Goal: Task Accomplishment & Management: Manage account settings

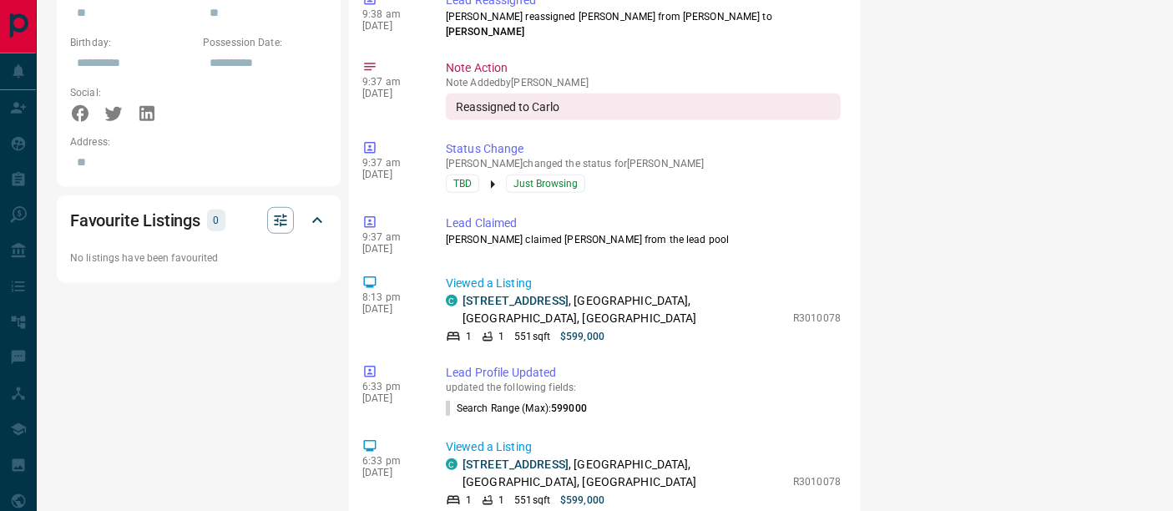
scroll to position [1113, 0]
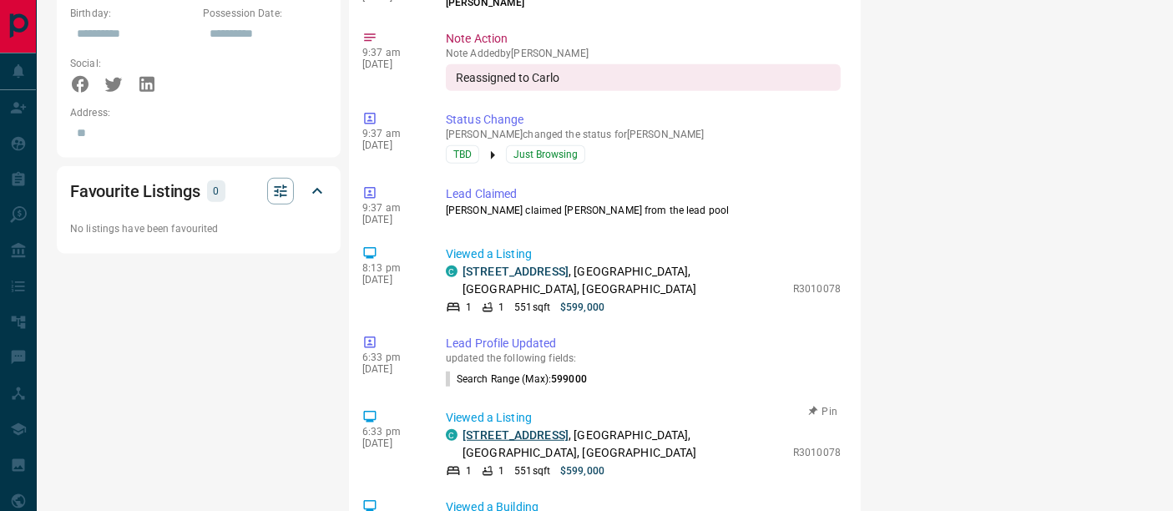
click at [492, 428] on link "[STREET_ADDRESS]" at bounding box center [515, 434] width 106 height 13
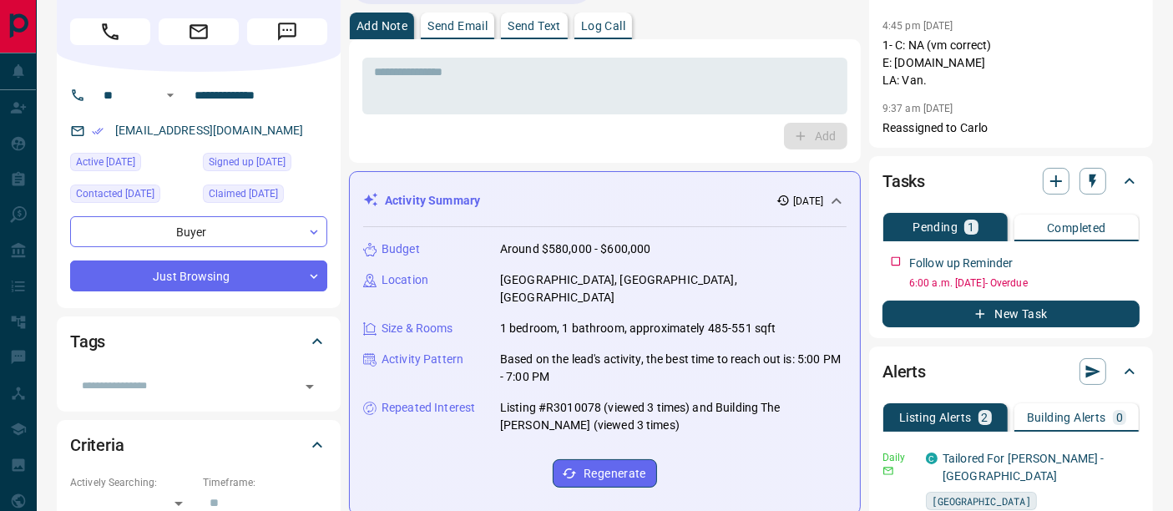
scroll to position [0, 0]
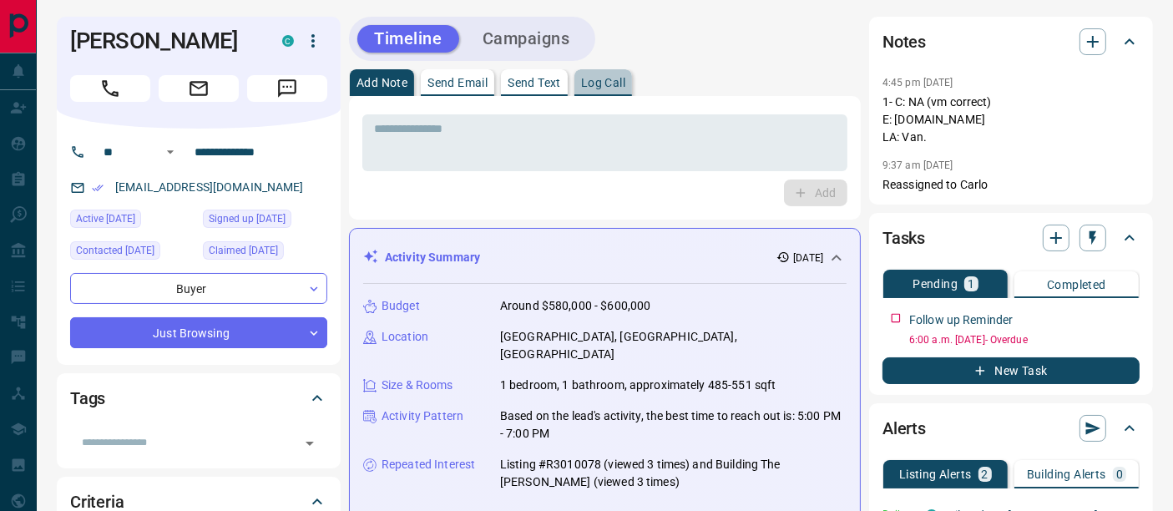
click at [604, 83] on p "Log Call" at bounding box center [603, 83] width 44 height 12
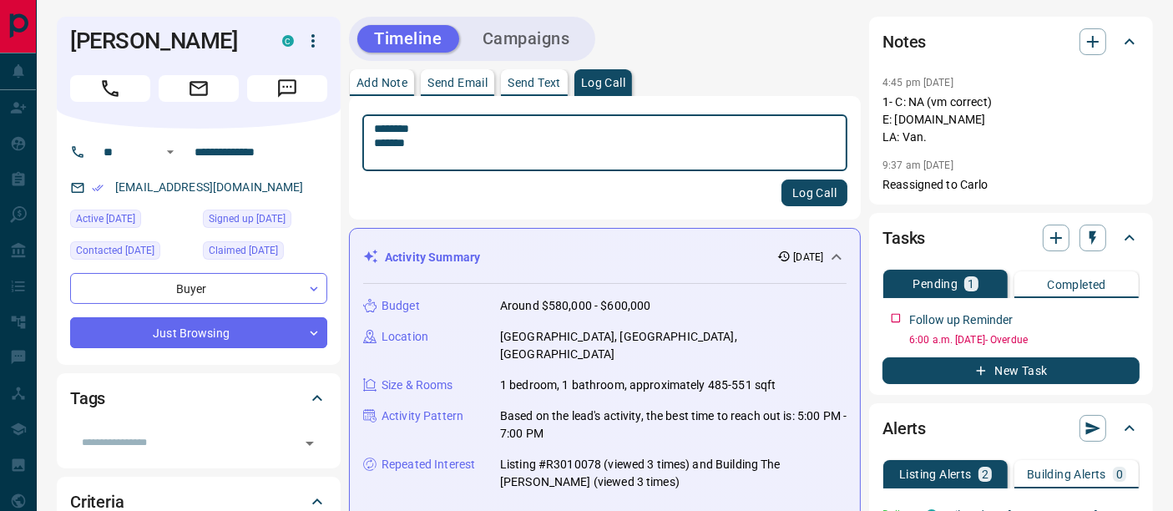
type textarea "******** *******"
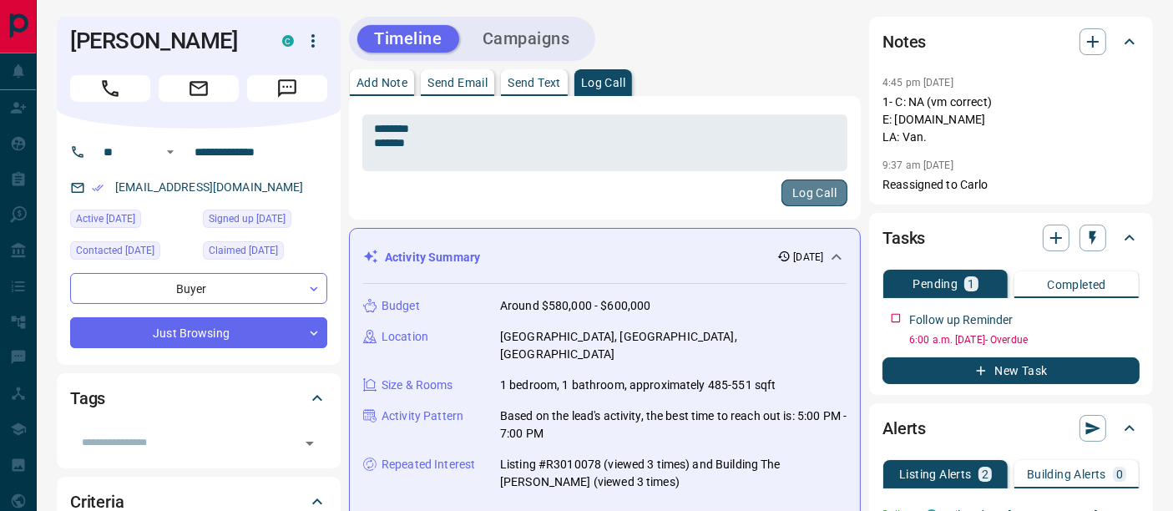
click at [810, 191] on button "Log Call" at bounding box center [814, 192] width 66 height 27
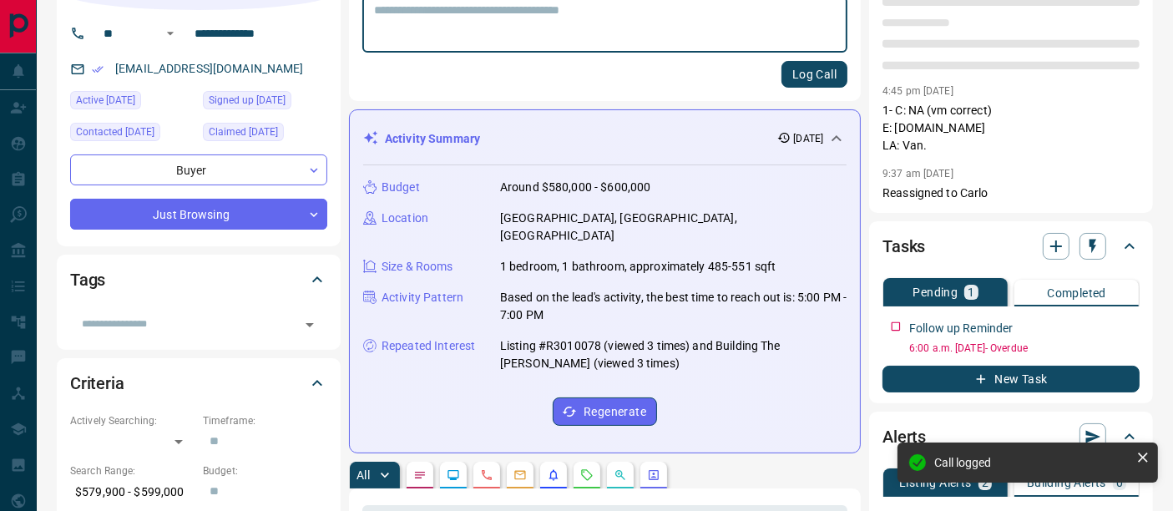
scroll to position [185, 0]
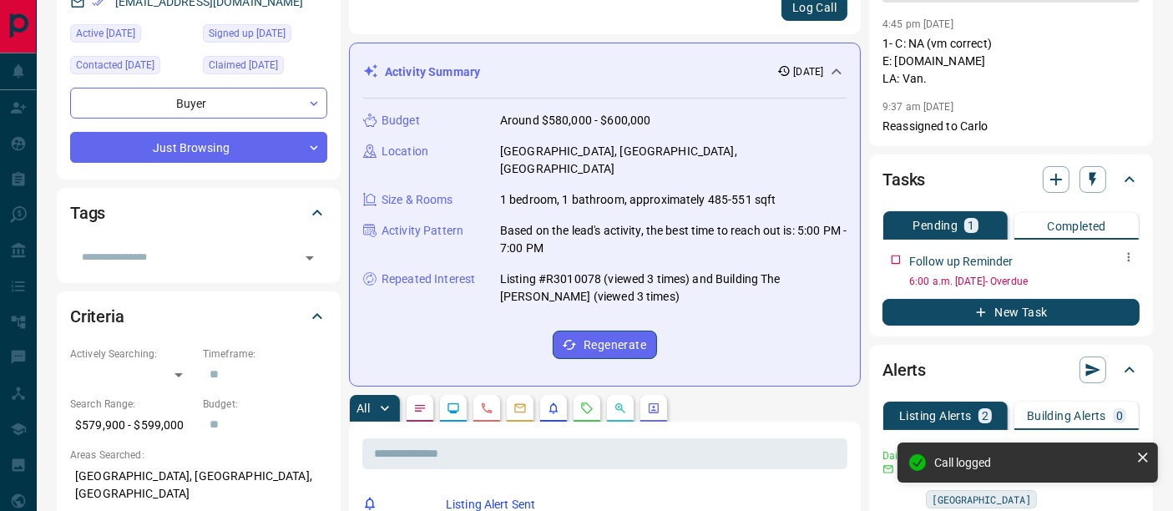
click at [1128, 299] on button "New Task" at bounding box center [1010, 312] width 257 height 27
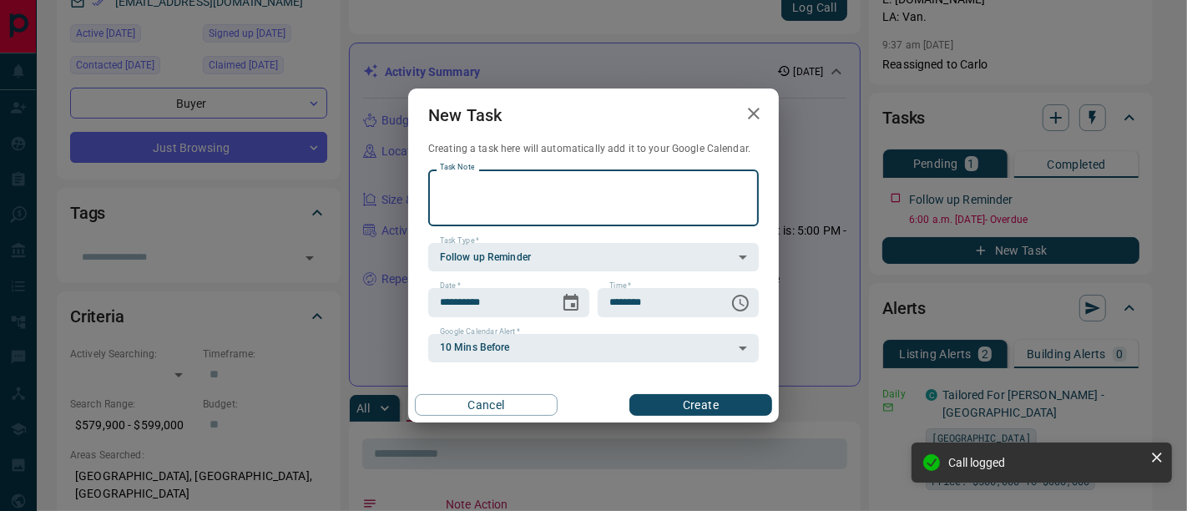
click at [753, 123] on icon "button" at bounding box center [754, 114] width 20 height 20
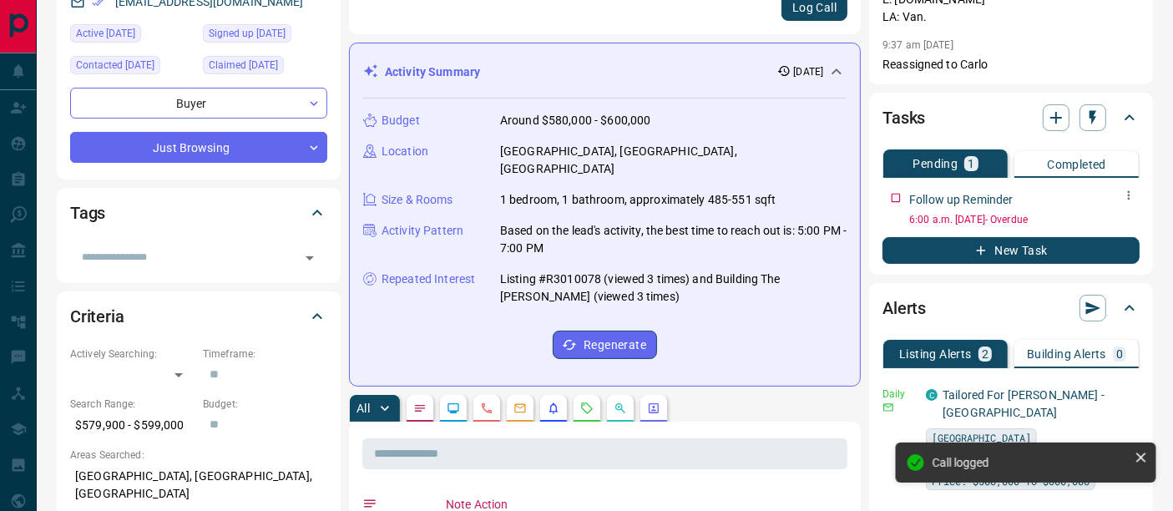
click at [1130, 199] on icon "button" at bounding box center [1128, 195] width 13 height 13
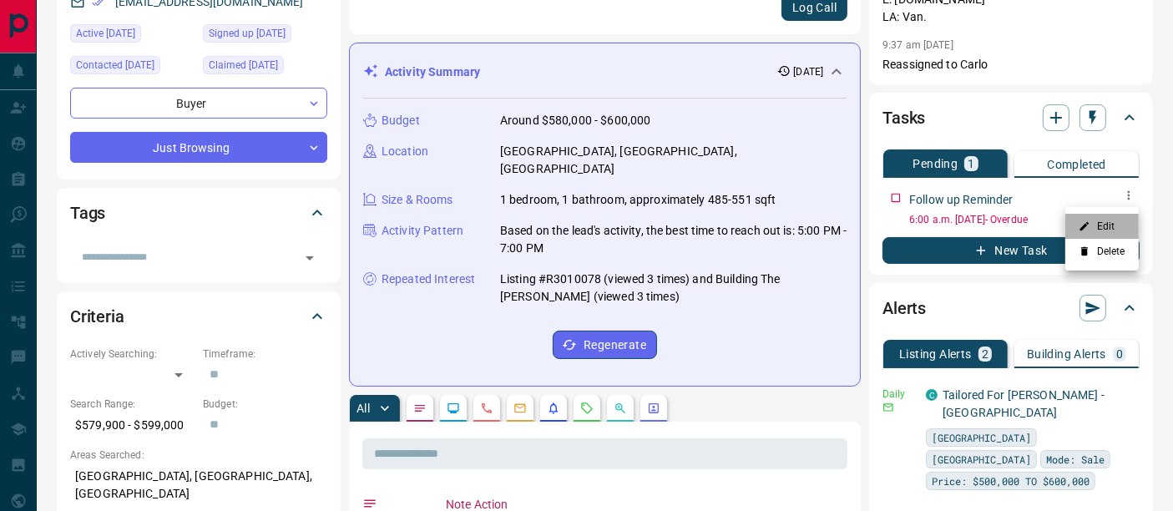
click at [1119, 231] on li "Edit" at bounding box center [1101, 226] width 73 height 25
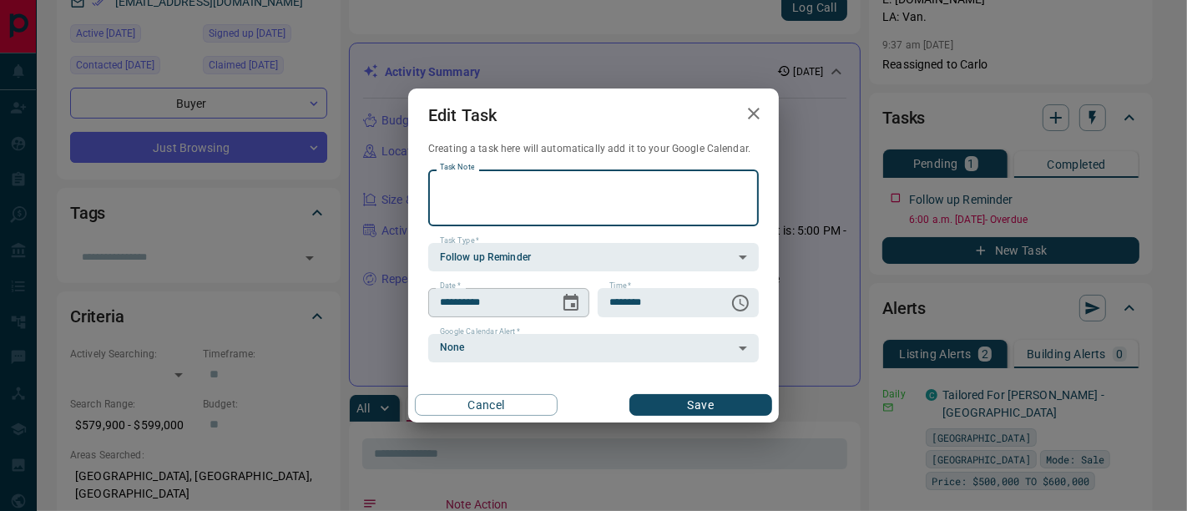
click at [568, 294] on icon "Choose date, selected date is Sep 15, 2025" at bounding box center [571, 303] width 20 height 20
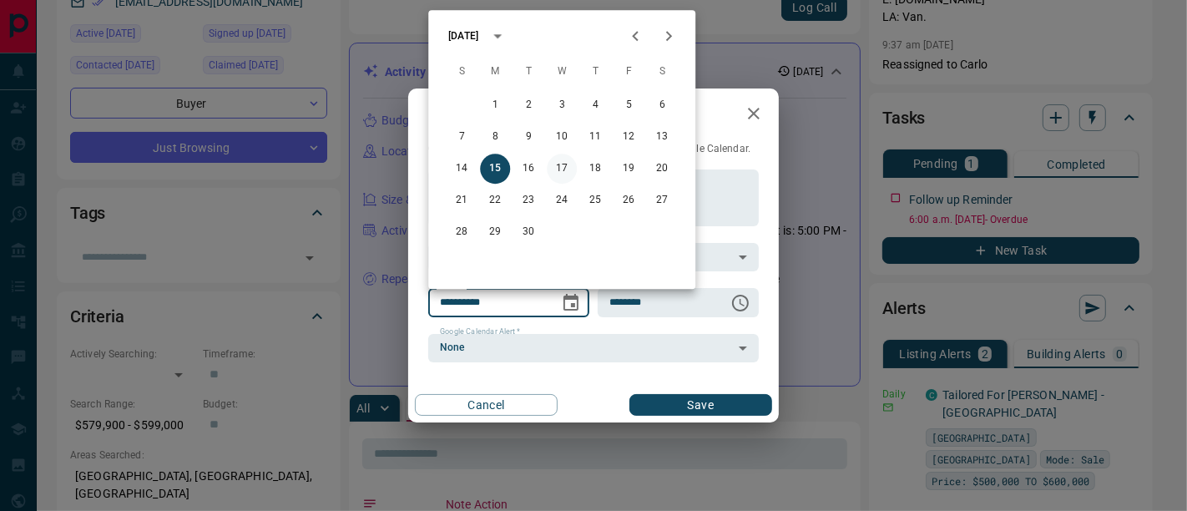
click at [567, 173] on button "17" at bounding box center [562, 169] width 30 height 30
type input "**********"
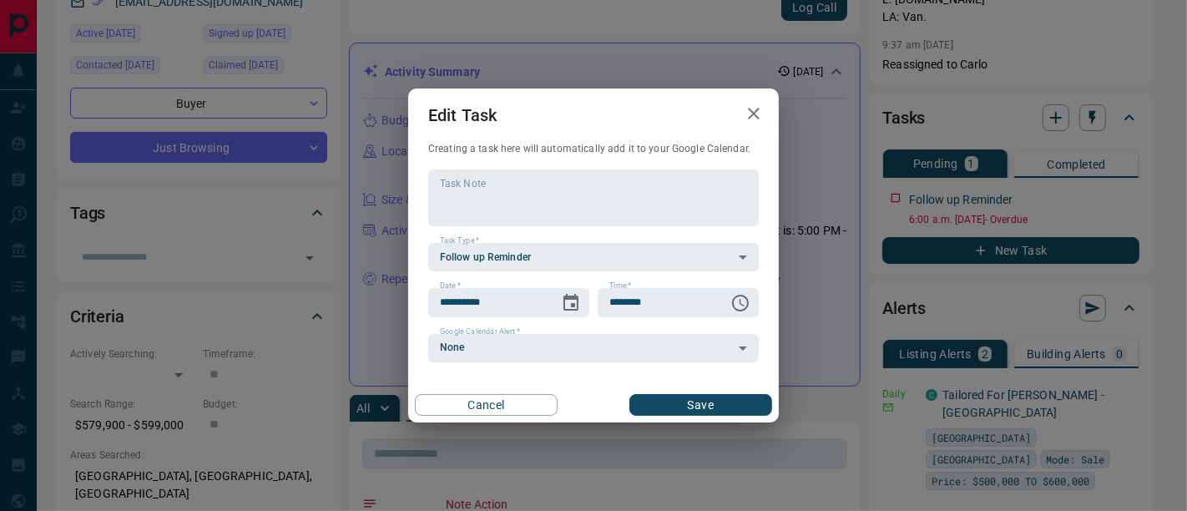
click at [696, 396] on button "Save" at bounding box center [700, 405] width 143 height 22
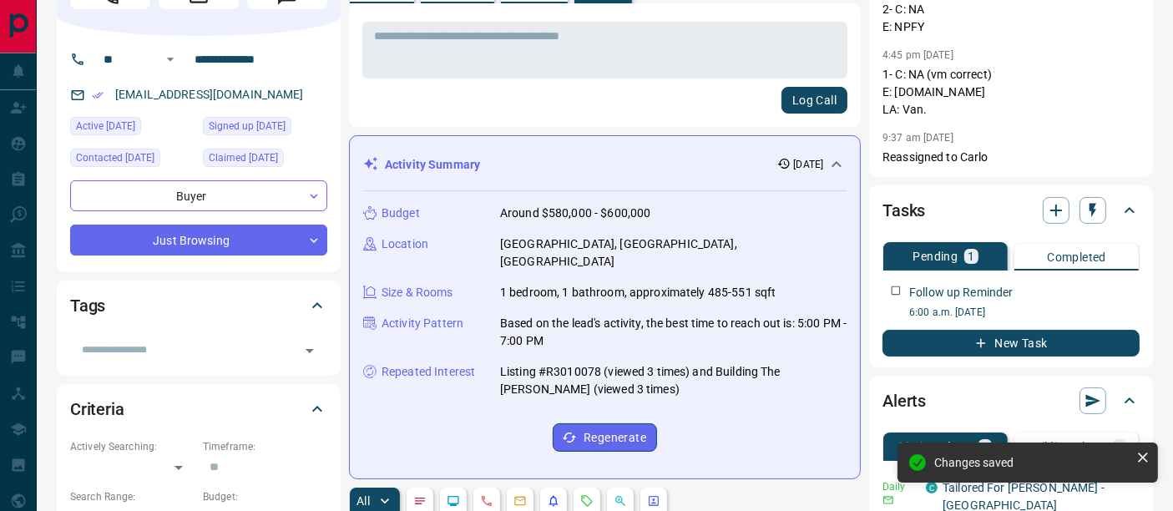
scroll to position [0, 0]
